Goal: Transaction & Acquisition: Purchase product/service

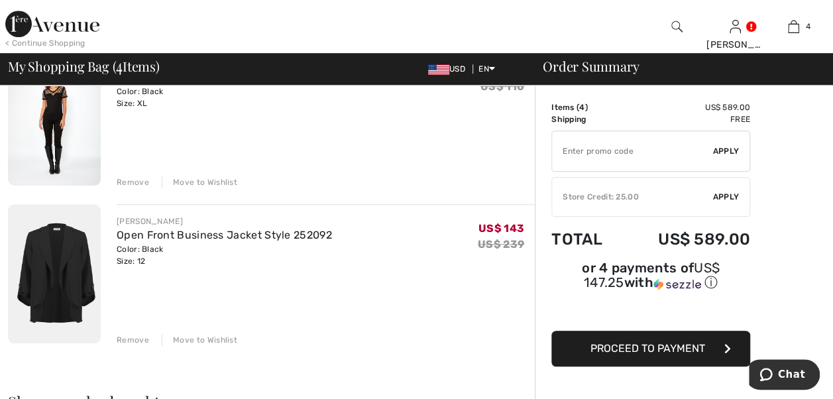
scroll to position [464, 0]
click at [212, 240] on link "Open Front Business Jacket Style 252092" at bounding box center [224, 234] width 215 height 13
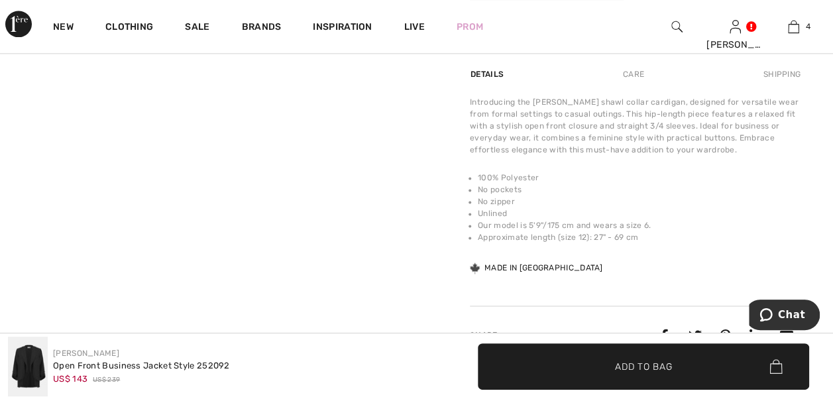
scroll to position [928, 0]
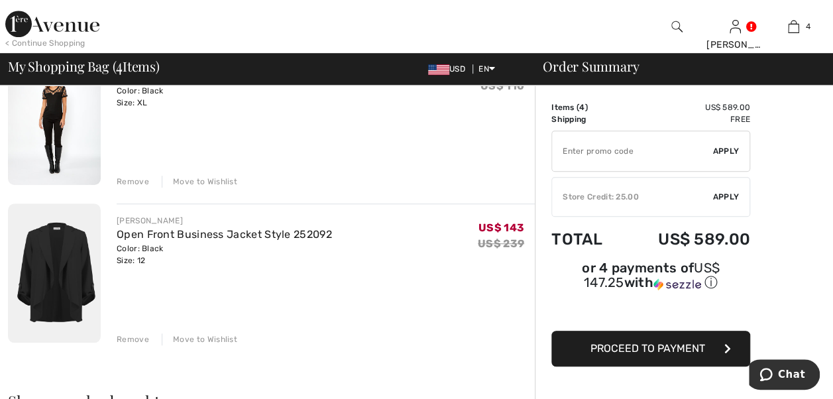
click at [54, 142] on img at bounding box center [54, 115] width 93 height 139
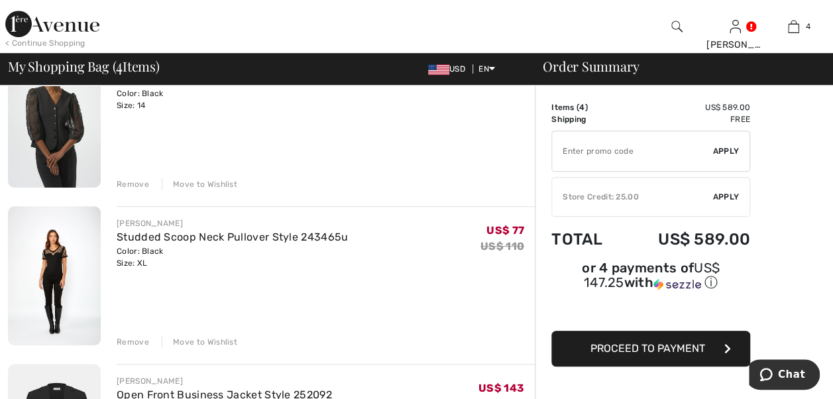
scroll to position [265, 0]
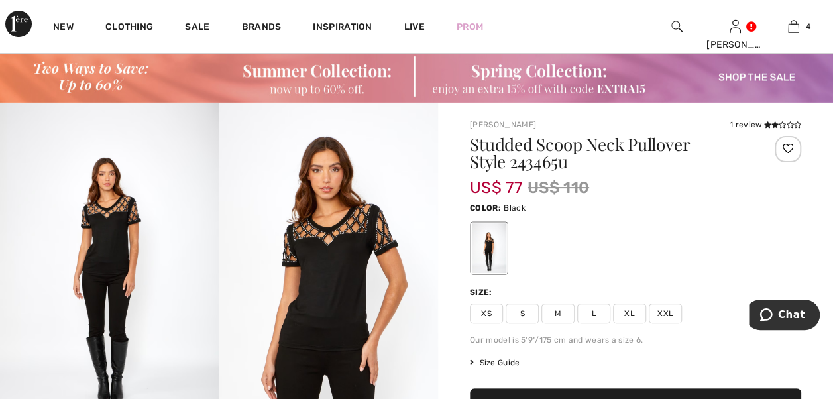
scroll to position [66, 0]
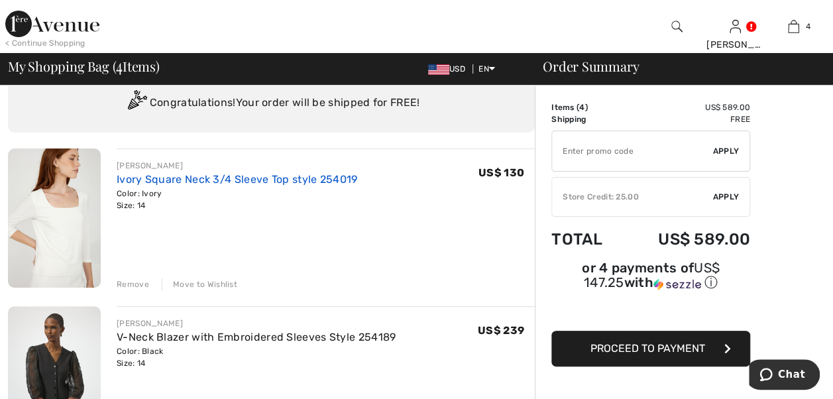
scroll to position [66, 0]
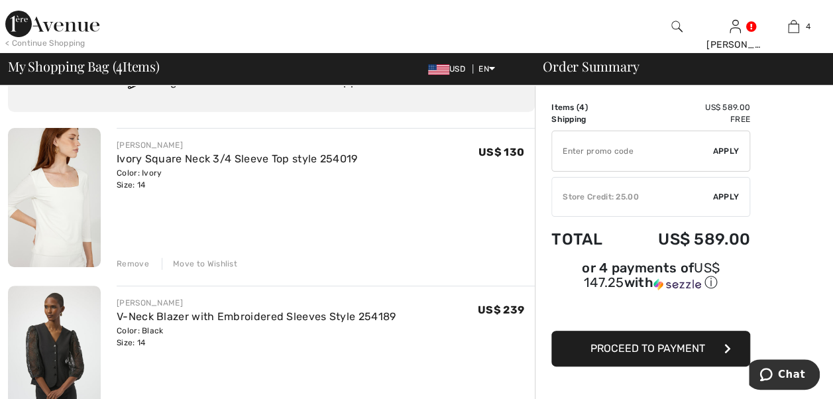
click at [221, 270] on div "Move to Wishlist" at bounding box center [200, 264] width 76 height 12
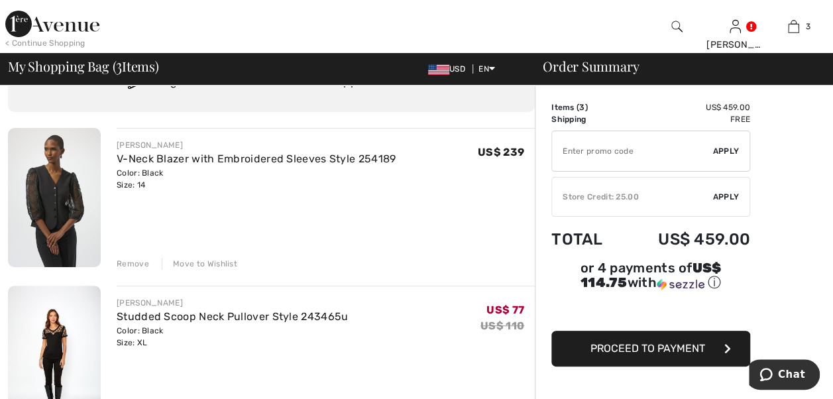
click at [225, 270] on div "Move to Wishlist" at bounding box center [200, 264] width 76 height 12
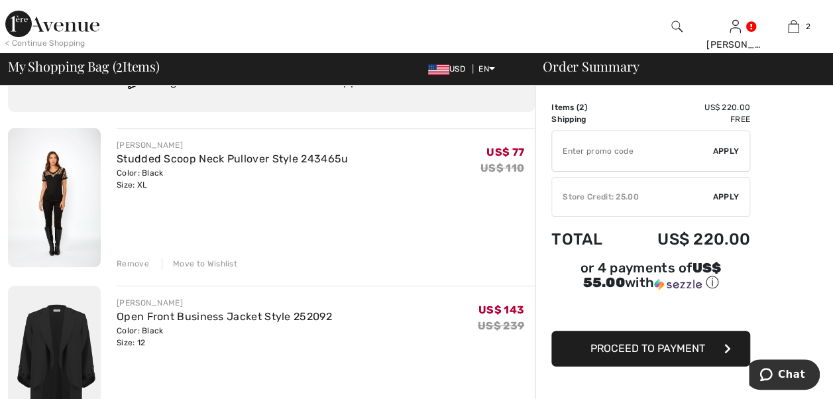
click at [615, 150] on input "TEXT" at bounding box center [632, 151] width 161 height 40
type input "EXTRA15"
click at [724, 151] on span "Apply" at bounding box center [726, 151] width 27 height 12
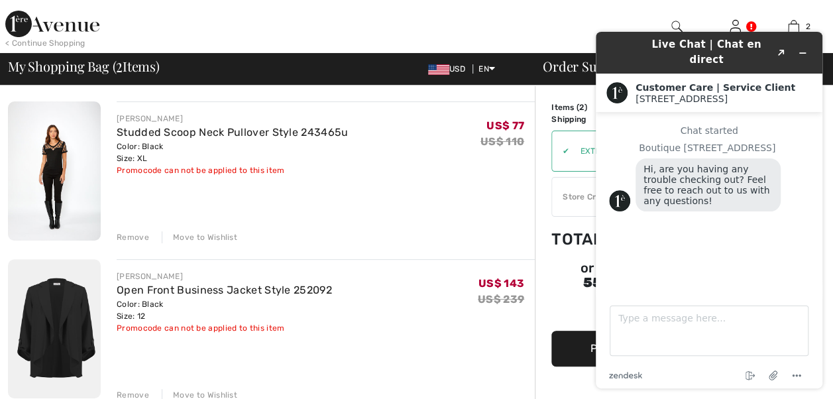
scroll to position [0, 0]
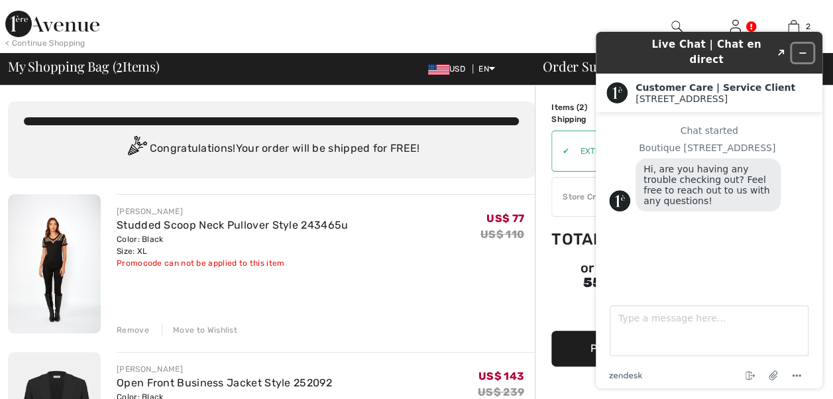
click at [805, 48] on icon "Minimize widget" at bounding box center [802, 52] width 9 height 9
